Goal: Information Seeking & Learning: Learn about a topic

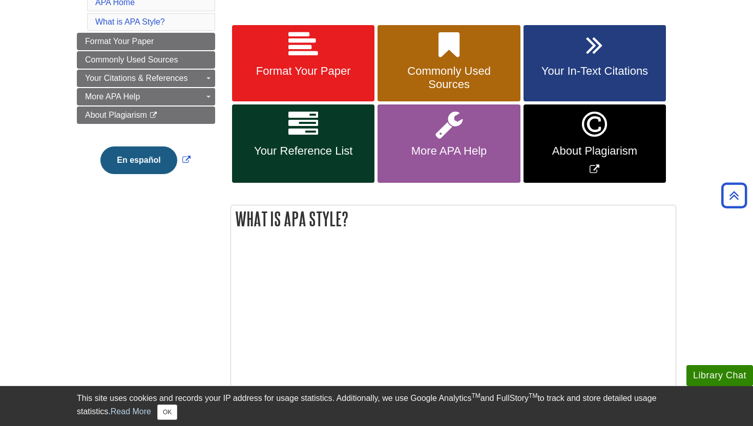
scroll to position [163, 0]
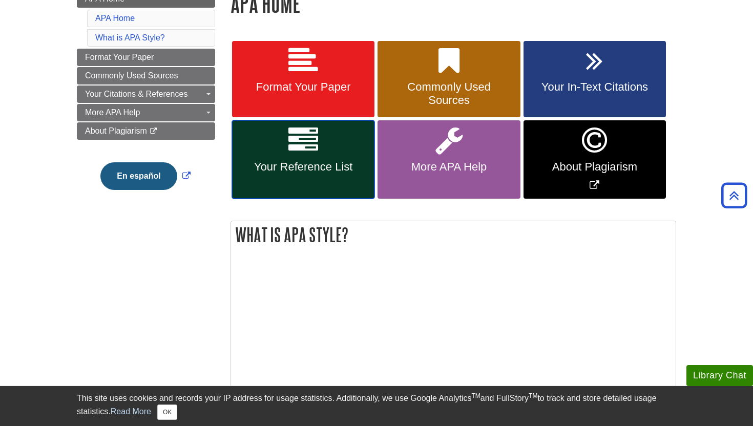
click at [297, 148] on icon at bounding box center [303, 140] width 30 height 30
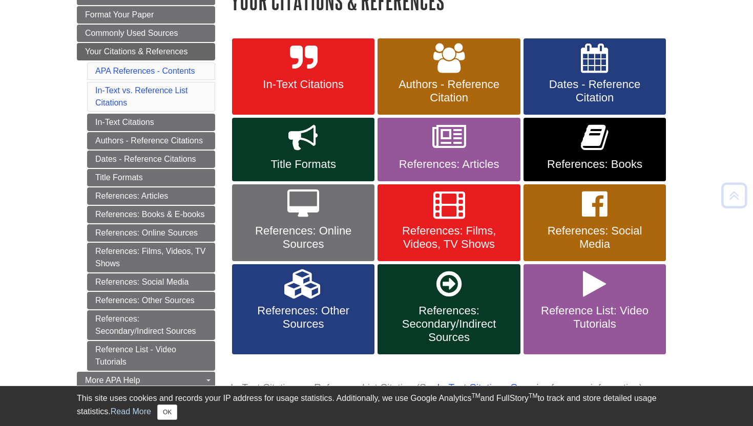
scroll to position [177, 0]
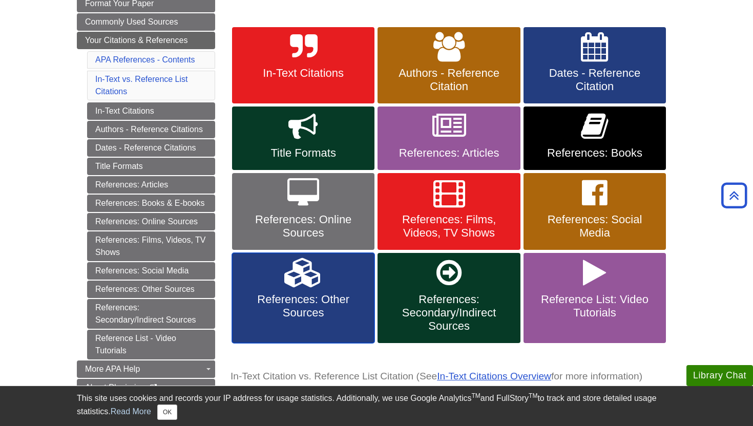
click at [318, 298] on span "References: Other Sources" at bounding box center [303, 306] width 127 height 27
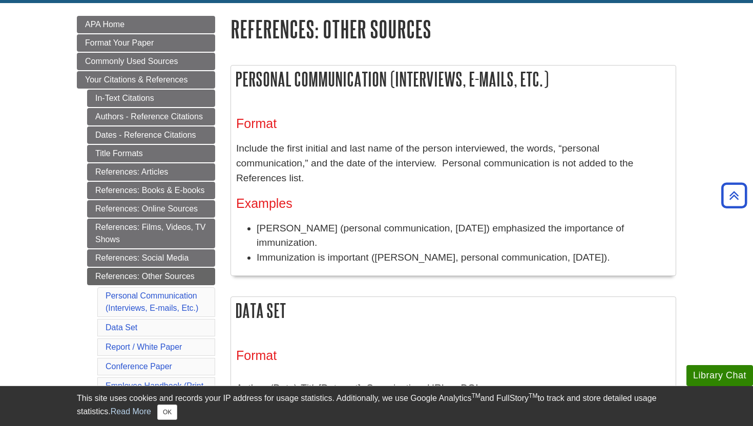
scroll to position [116, 0]
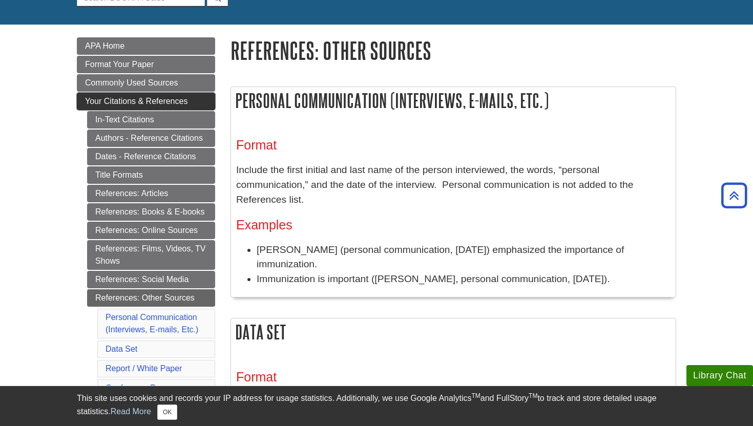
click at [163, 100] on span "Your Citations & References" at bounding box center [136, 101] width 102 height 9
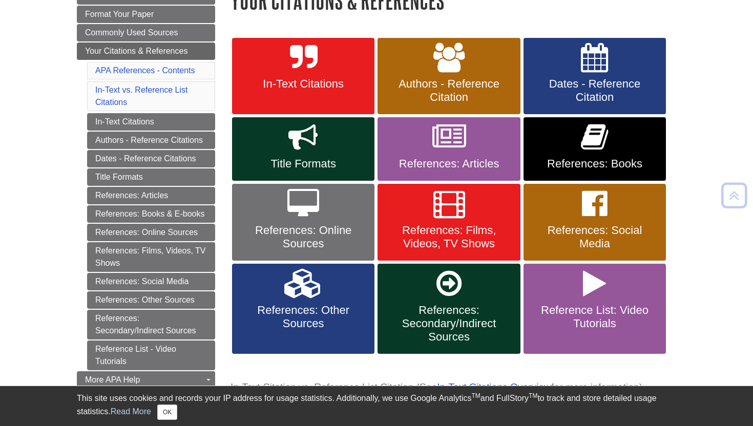
scroll to position [176, 0]
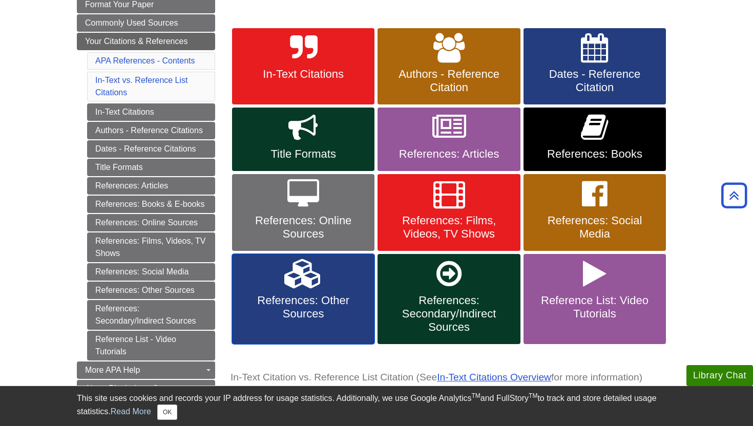
click at [291, 279] on icon at bounding box center [303, 274] width 38 height 30
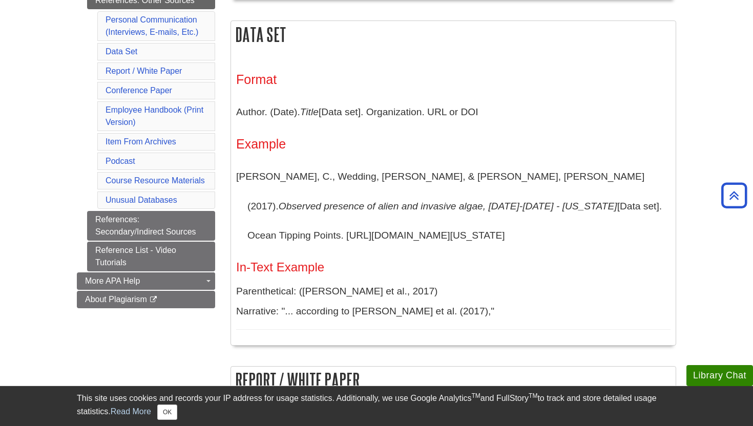
scroll to position [415, 0]
